Goal: Transaction & Acquisition: Purchase product/service

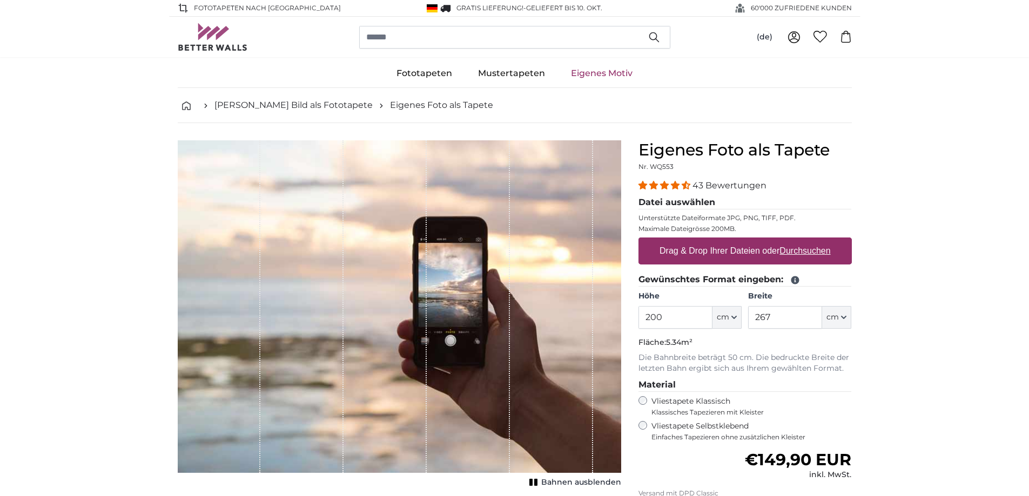
click at [680, 322] on input "200" at bounding box center [675, 317] width 74 height 23
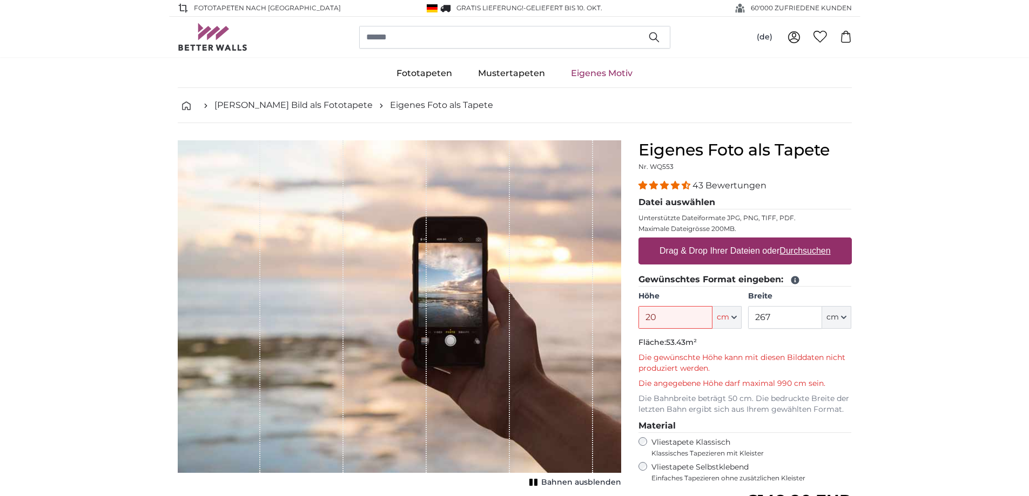
type input "2"
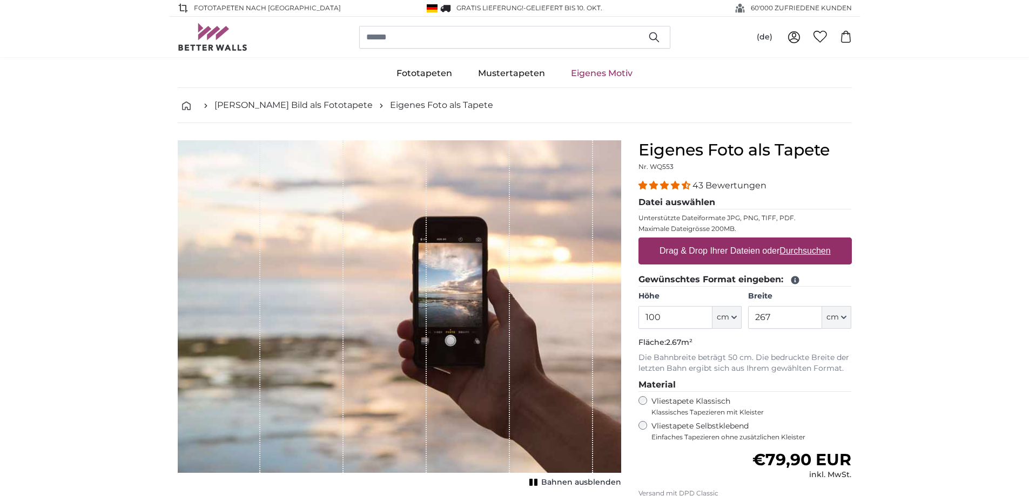
type input "100"
click at [775, 317] on input "267" at bounding box center [785, 317] width 74 height 23
type input "2"
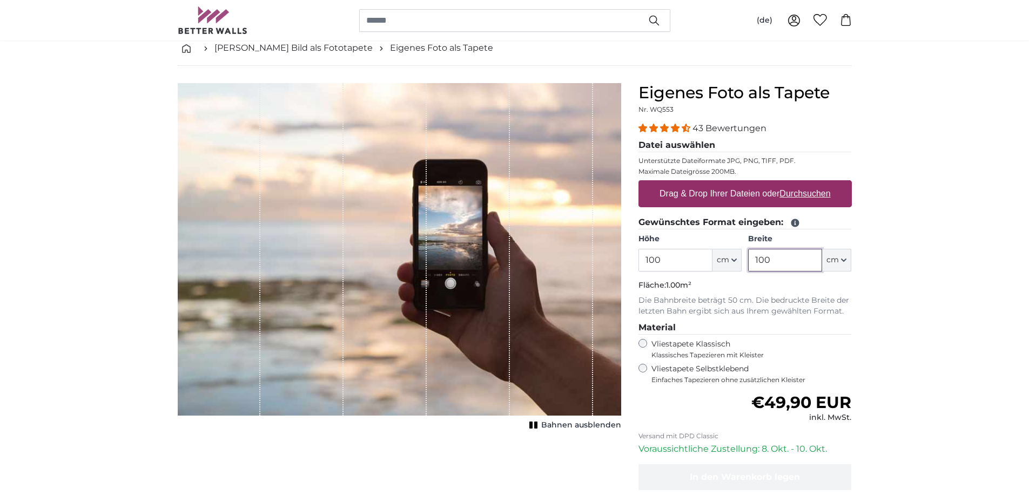
scroll to position [54, 0]
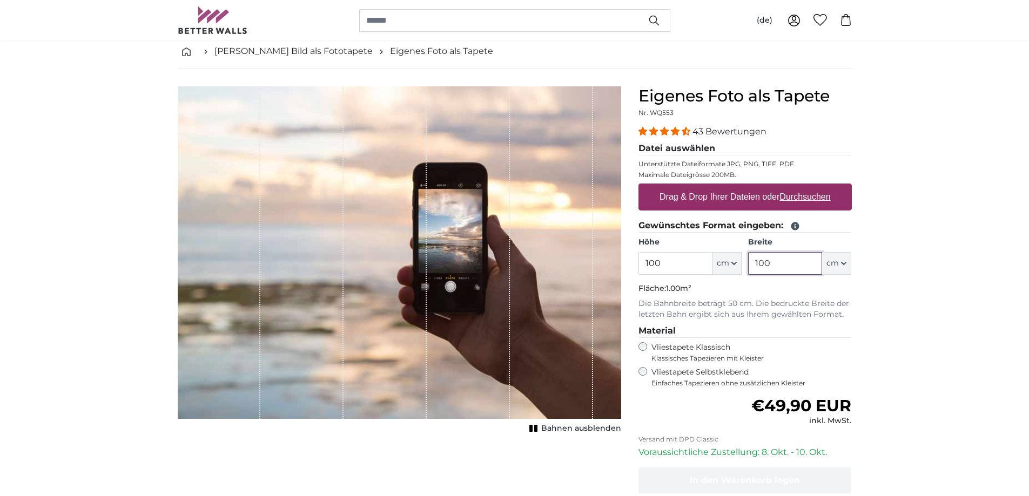
type input "100"
click at [686, 412] on div "Normaler Preis €49,90 EUR inkl. MwSt." at bounding box center [744, 411] width 213 height 30
click at [656, 408] on div "Normaler Preis €49,90 EUR inkl. MwSt." at bounding box center [744, 411] width 213 height 30
click at [476, 310] on div "1 of 1" at bounding box center [468, 252] width 83 height 333
click at [448, 225] on div "1 of 1" at bounding box center [468, 252] width 83 height 333
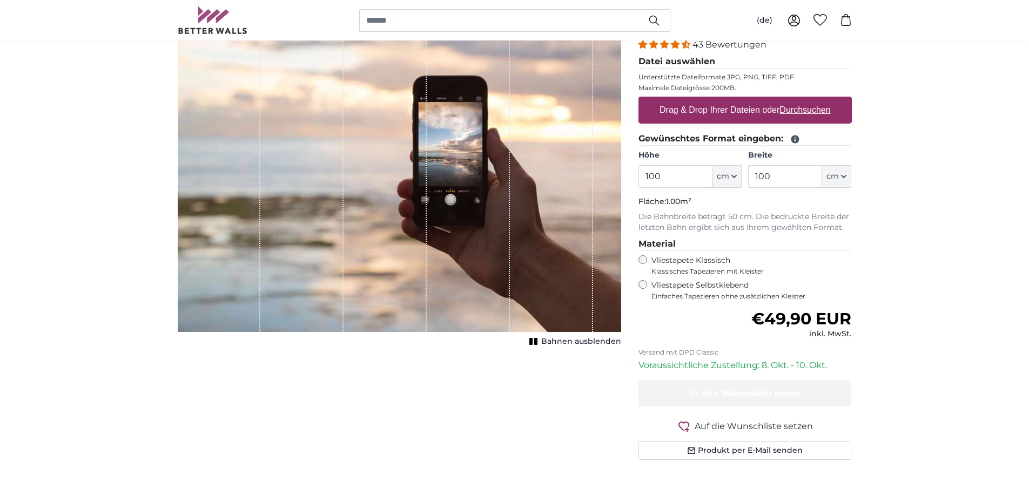
scroll to position [270, 0]
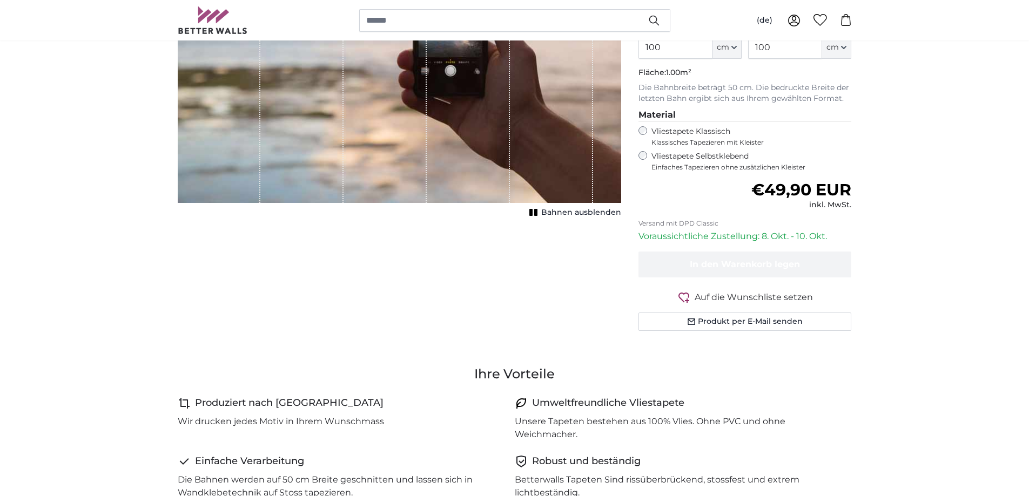
click at [605, 213] on span "Bahnen ausblenden" at bounding box center [581, 212] width 80 height 11
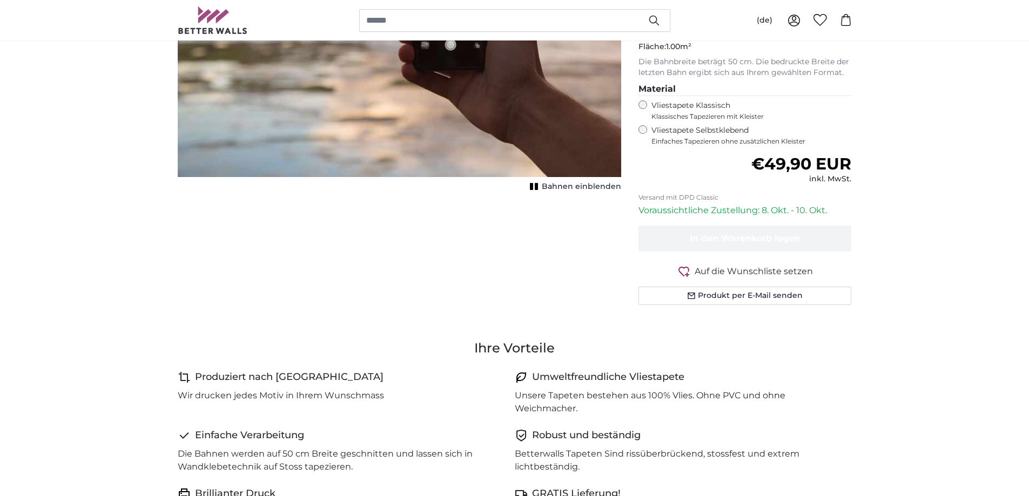
scroll to position [324, 0]
